Goal: Use online tool/utility: Utilize a website feature to perform a specific function

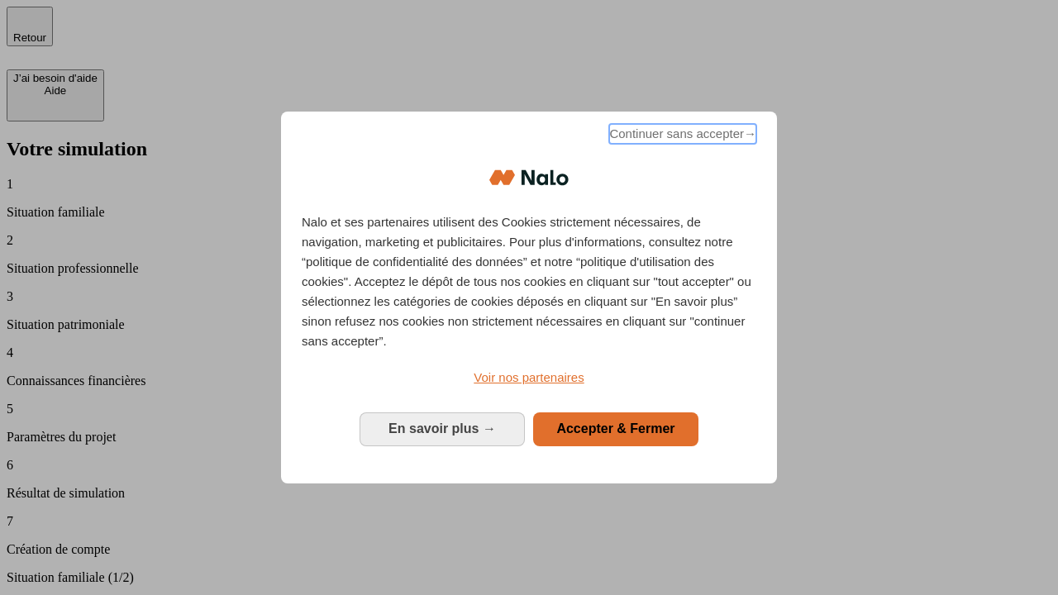
click at [681, 136] on span "Continuer sans accepter →" at bounding box center [682, 134] width 147 height 20
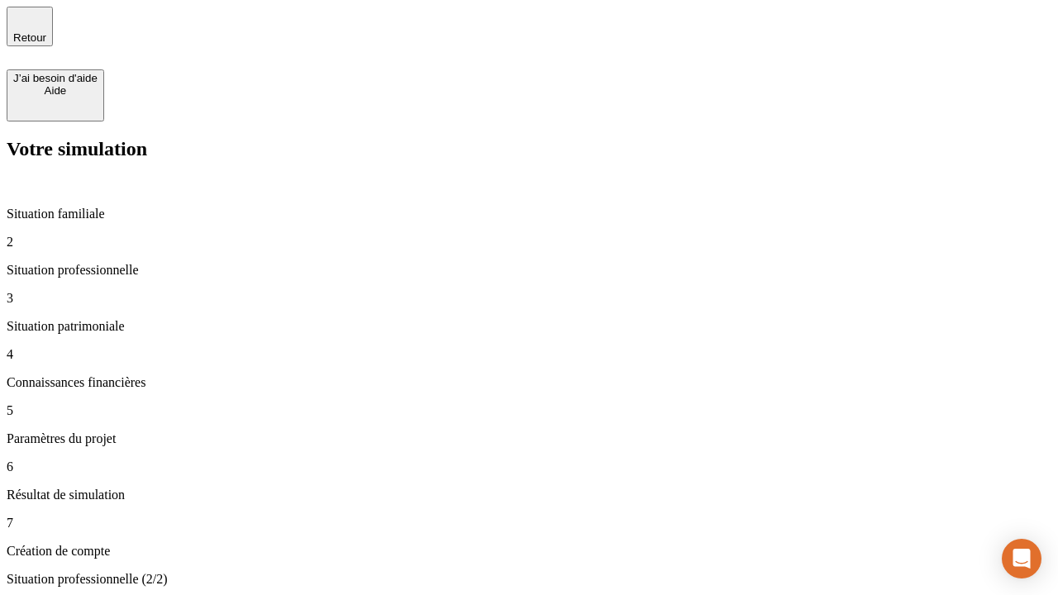
type input "30 000"
type input "1 000"
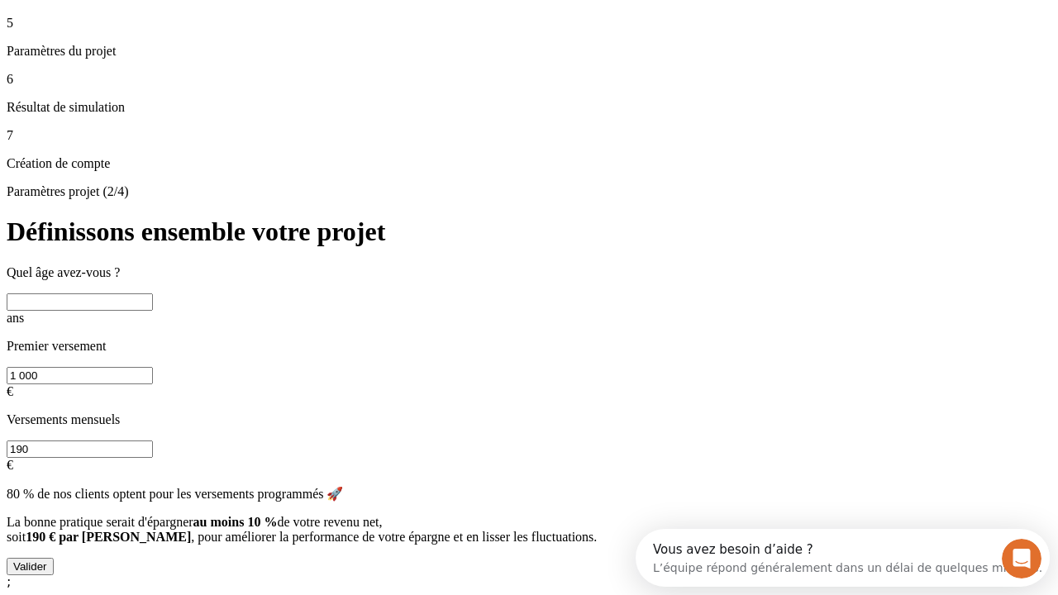
scroll to position [15, 0]
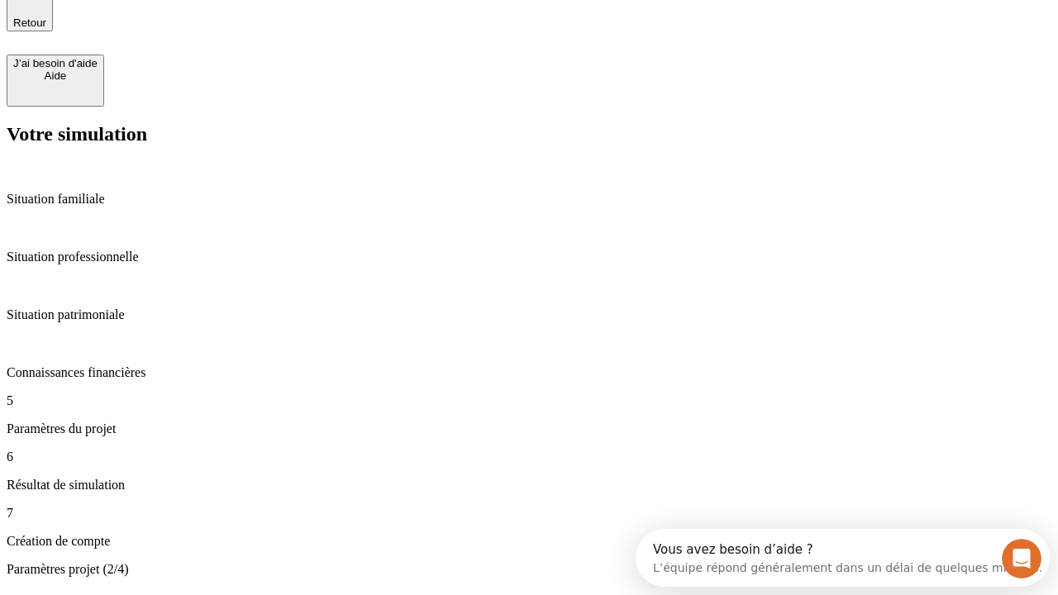
type input "40"
type input "200 000"
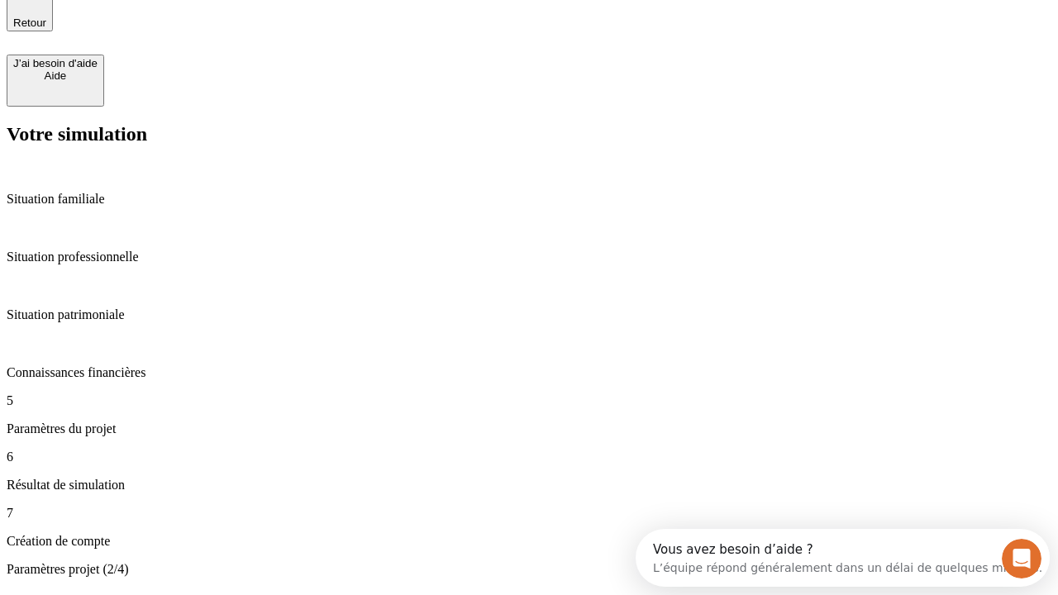
type input "640"
